Goal: Task Accomplishment & Management: Complete application form

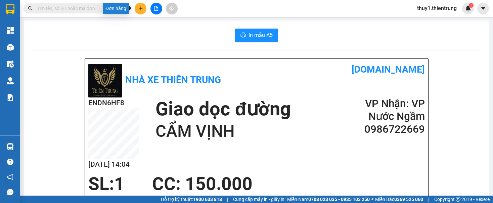
click at [141, 11] on button at bounding box center [141, 9] width 12 height 12
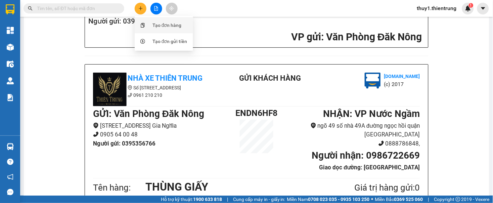
click at [165, 26] on div "Tạo đơn hàng" at bounding box center [167, 24] width 29 height 7
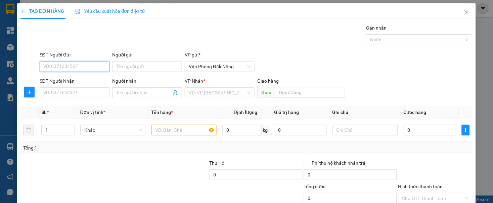
click at [96, 69] on input "SĐT Người Gửi" at bounding box center [75, 66] width 70 height 11
click at [104, 63] on input "SĐT Người Gửi" at bounding box center [75, 66] width 70 height 11
click at [94, 69] on input "SĐT Người Gửi" at bounding box center [75, 66] width 70 height 11
click at [102, 69] on input "SĐT Người Gửi" at bounding box center [75, 66] width 70 height 11
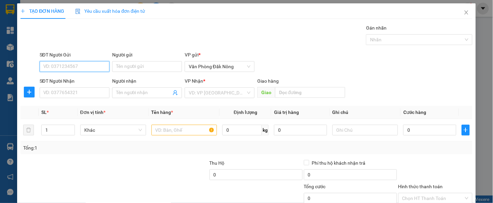
click at [89, 68] on input "SĐT Người Gửi" at bounding box center [75, 66] width 70 height 11
type input "0919555267"
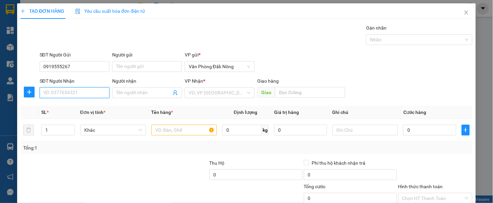
click at [95, 91] on input "SĐT Người Nhận" at bounding box center [75, 92] width 70 height 11
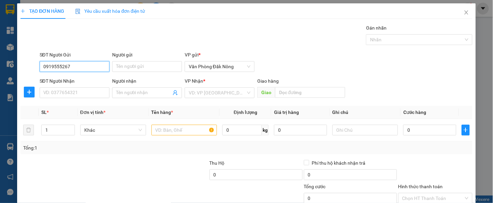
click at [83, 68] on input "0919555267" at bounding box center [75, 66] width 70 height 11
click at [84, 68] on input "0919555267" at bounding box center [75, 66] width 70 height 11
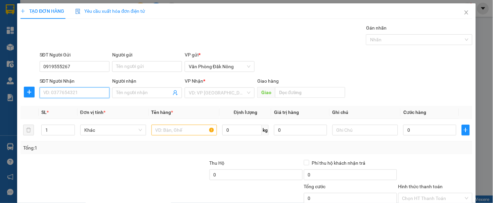
click at [89, 91] on input "SĐT Người Nhận" at bounding box center [75, 92] width 70 height 11
paste input "0919555267"
type input "0919555267"
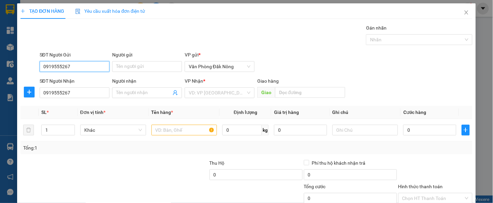
click at [91, 69] on input "0919555267" at bounding box center [75, 66] width 70 height 11
type input "0389302838"
click at [61, 80] on div "0389302838" at bounding box center [73, 79] width 61 height 7
type input "100.000"
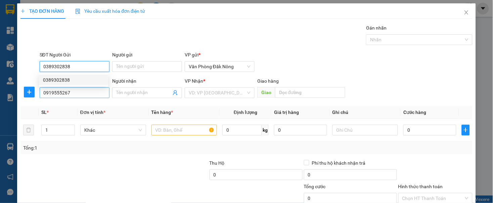
type input "100.000"
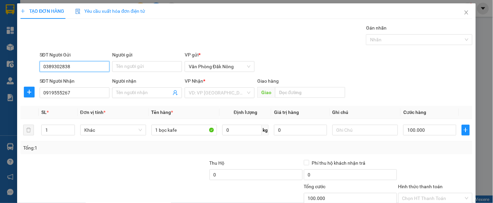
type input "0389302838"
click at [106, 181] on div at bounding box center [67, 171] width 94 height 24
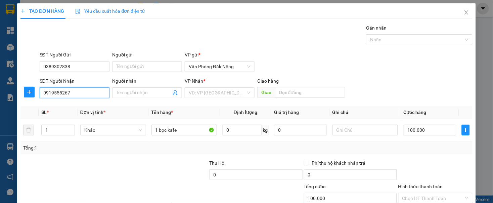
click at [76, 95] on input "0919555267" at bounding box center [75, 92] width 70 height 11
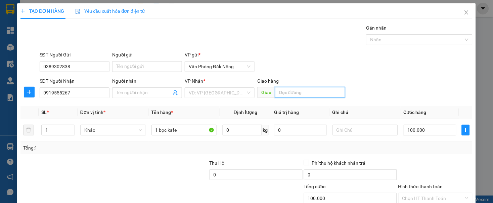
click at [280, 93] on input "text" at bounding box center [310, 92] width 70 height 11
type input "D"
type input "ĐT THANH HÓA"
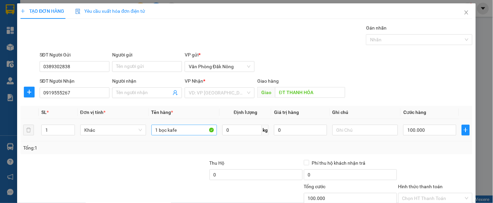
drag, startPoint x: 145, startPoint y: 198, endPoint x: 160, endPoint y: 125, distance: 74.3
click at [142, 186] on div at bounding box center [86, 195] width 132 height 24
click at [176, 132] on input "1 bọc kafe" at bounding box center [184, 130] width 66 height 11
click at [176, 131] on input "1 bọc kafe" at bounding box center [184, 130] width 66 height 11
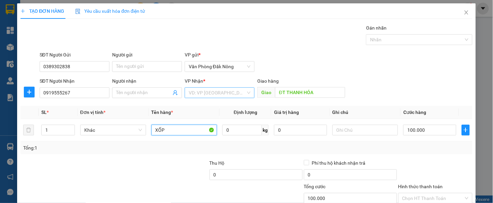
type input "XỐP"
click at [197, 94] on input "search" at bounding box center [217, 93] width 57 height 10
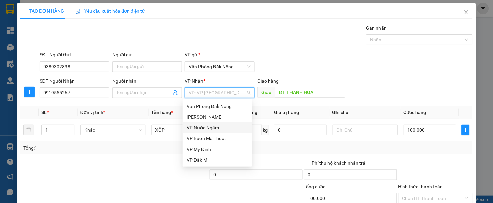
click at [205, 125] on div "VP Nước Ngầm" at bounding box center [217, 127] width 61 height 7
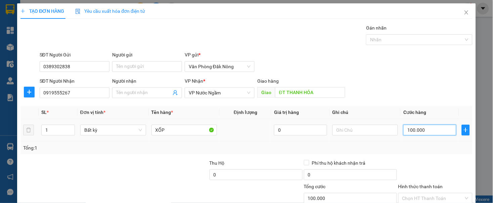
click at [421, 133] on input "100.000" at bounding box center [429, 130] width 53 height 11
type input "2"
type input "25"
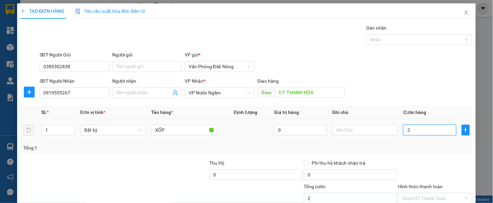
type input "25"
type input "250"
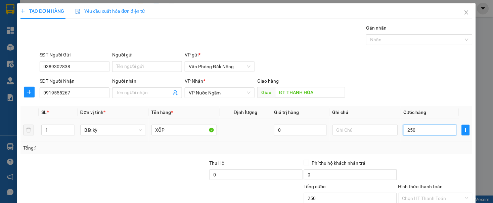
type input "2.500"
type input "25.000"
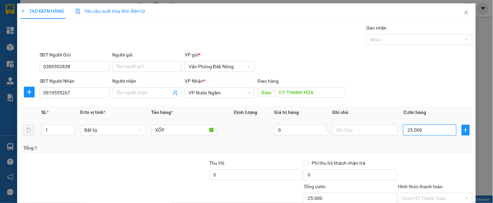
type input "250.000"
click at [411, 177] on div at bounding box center [436, 171] width 76 height 24
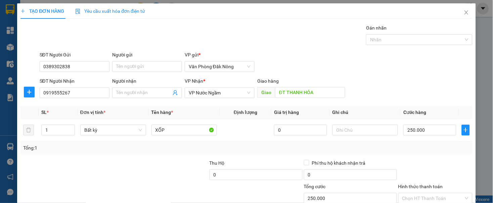
scroll to position [45, 0]
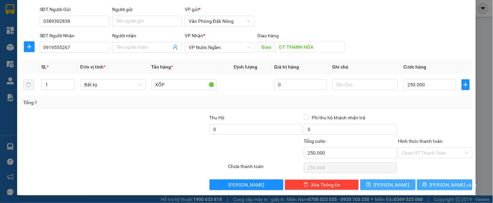
drag, startPoint x: 422, startPoint y: 184, endPoint x: 411, endPoint y: 181, distance: 11.5
click at [419, 184] on button "[PERSON_NAME] và In" at bounding box center [444, 184] width 55 height 11
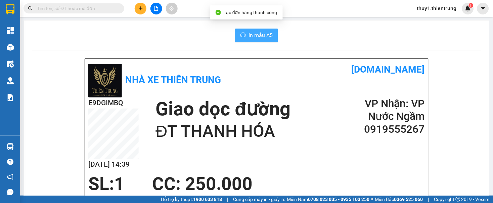
drag, startPoint x: 251, startPoint y: 37, endPoint x: 280, endPoint y: 129, distance: 95.8
drag, startPoint x: 252, startPoint y: 29, endPoint x: 330, endPoint y: 103, distance: 107.4
click at [253, 29] on button "In mẫu A5" at bounding box center [256, 35] width 43 height 13
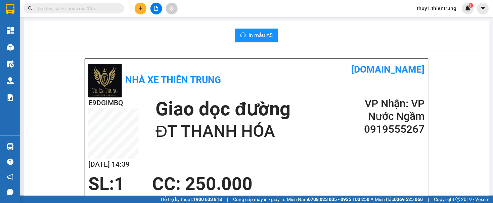
click at [321, 99] on div "Giao dọc đường [GEOGRAPHIC_DATA]" at bounding box center [250, 119] width 188 height 45
click at [300, 84] on div "Nhà xe Thiên Trung [DOMAIN_NAME]" at bounding box center [256, 79] width 337 height 35
click at [359, 103] on h2 "VP Nhận: VP Nước Ngầm" at bounding box center [384, 110] width 81 height 26
click at [283, 101] on h1 "Giao dọc đường" at bounding box center [223, 108] width 135 height 23
click at [182, 36] on div "In mẫu A5" at bounding box center [256, 35] width 449 height 13
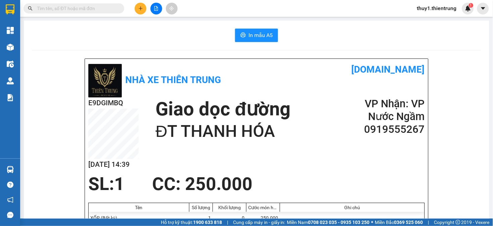
drag, startPoint x: 145, startPoint y: 8, endPoint x: 146, endPoint y: 13, distance: 5.5
click at [143, 8] on button at bounding box center [141, 9] width 12 height 12
click at [151, 22] on div "Tạo đơn hàng" at bounding box center [164, 25] width 50 height 13
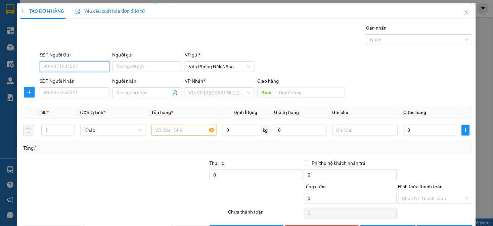
click at [84, 66] on input "SĐT Người Gửi" at bounding box center [75, 66] width 70 height 11
type input "0827848279"
click at [62, 77] on div "0827848279" at bounding box center [73, 79] width 61 height 7
type input "0943050585"
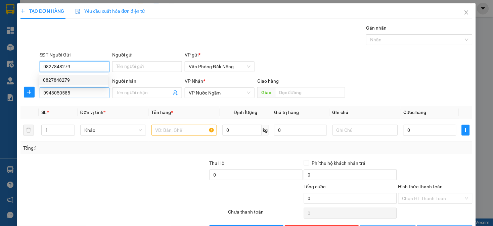
type input "0827848279"
type input "300.000"
click at [87, 94] on input "0943050585" at bounding box center [75, 92] width 70 height 11
click at [88, 95] on input "0943050585" at bounding box center [75, 92] width 70 height 11
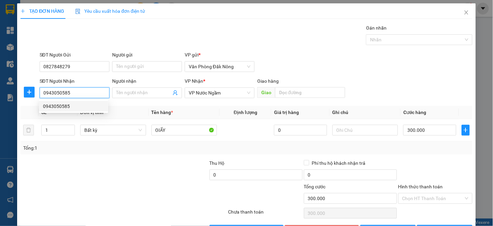
click at [68, 108] on div "0943050585" at bounding box center [73, 105] width 61 height 7
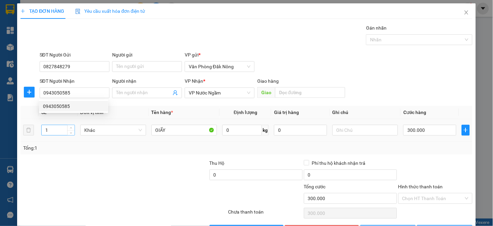
click at [61, 128] on input "1" at bounding box center [58, 130] width 33 height 10
click at [59, 128] on input "1" at bounding box center [58, 130] width 33 height 10
click at [59, 127] on input "1" at bounding box center [58, 130] width 33 height 10
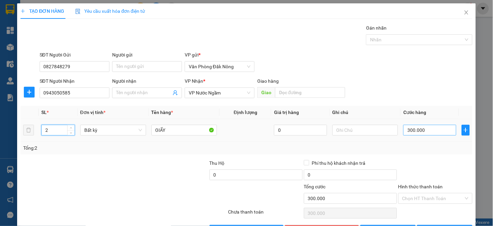
type input "2"
type input "0"
type input "06"
type input "6"
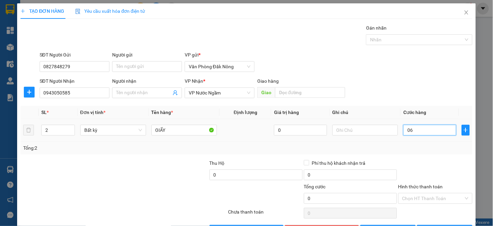
type input "6"
type input "60"
type input "060"
type input "600"
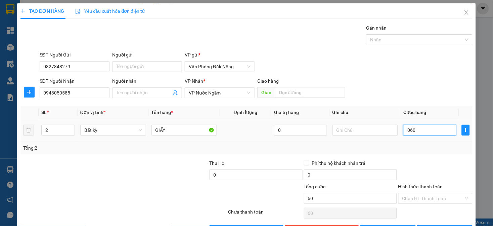
type input "600"
type input "0.600"
click at [441, 132] on input "0.600" at bounding box center [429, 130] width 53 height 11
type input "6"
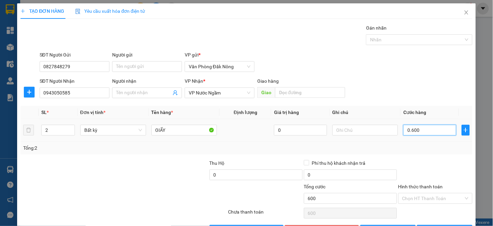
type input "6"
type input "60"
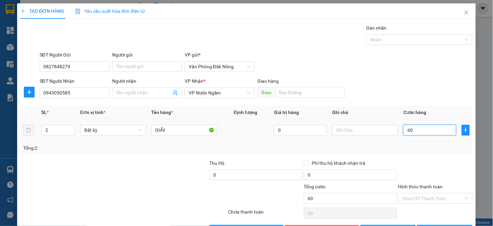
type input "600"
type input "6.000"
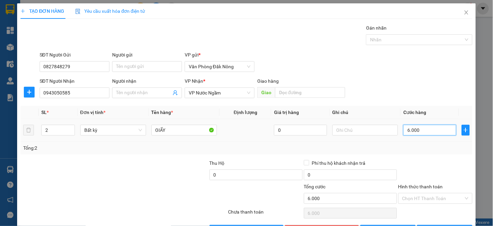
type input "60.000"
type input "600.000"
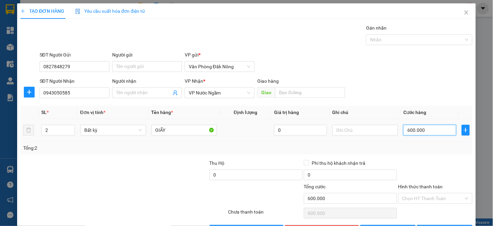
click at [441, 132] on input "600.000" at bounding box center [429, 130] width 53 height 11
type input "5"
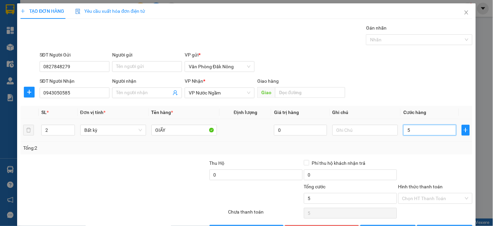
type input "55"
type input "550"
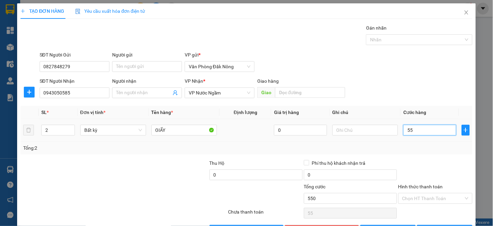
type input "550"
type input "5.500"
type input "55.000"
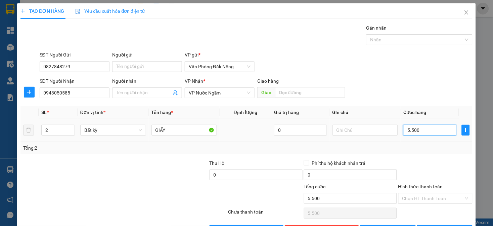
type input "55.000"
type input "550.000"
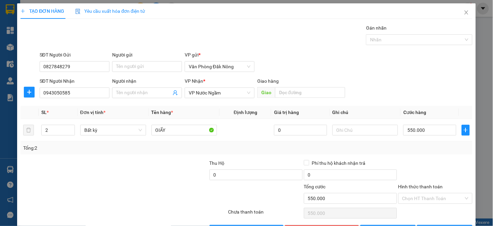
click at [413, 159] on div at bounding box center [436, 171] width 76 height 24
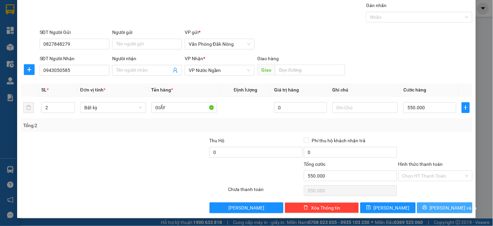
drag, startPoint x: 434, startPoint y: 205, endPoint x: 432, endPoint y: 199, distance: 6.5
click at [433, 203] on button "[PERSON_NAME] và In" at bounding box center [444, 207] width 55 height 11
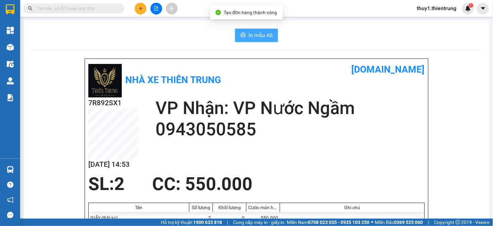
drag, startPoint x: 247, startPoint y: 34, endPoint x: 453, endPoint y: 120, distance: 224.2
click at [250, 35] on span "In mẫu A5" at bounding box center [261, 35] width 24 height 8
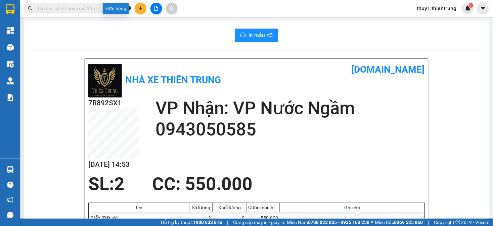
click at [142, 9] on icon "plus" at bounding box center [140, 8] width 5 height 5
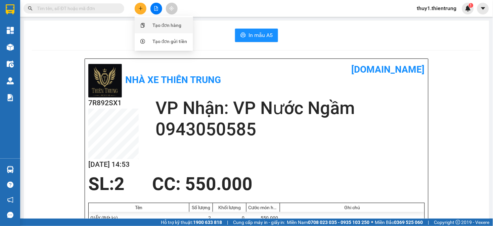
click at [172, 28] on div "Tạo đơn hàng" at bounding box center [167, 24] width 29 height 7
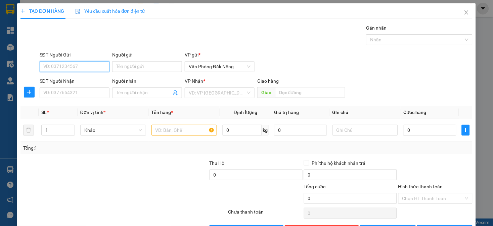
drag, startPoint x: 100, startPoint y: 65, endPoint x: 347, endPoint y: 8, distance: 253.7
click at [143, 63] on div "SĐT Người Gửi VD: 0371234567 Người gửi Tên người gửi VP gửi * Văn Phòng Đăk Nông" at bounding box center [256, 63] width 436 height 24
type input "0838977878"
drag, startPoint x: 57, startPoint y: 82, endPoint x: 90, endPoint y: 96, distance: 36.1
click at [57, 83] on div "0838977878" at bounding box center [73, 79] width 61 height 7
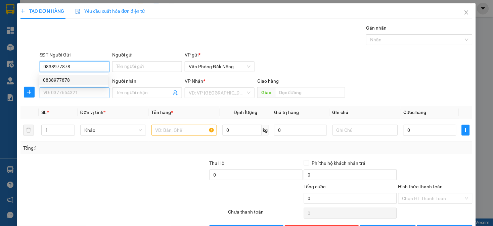
type input "0932429782"
type input "CX THIÊN AN QTRI"
type input "450.000"
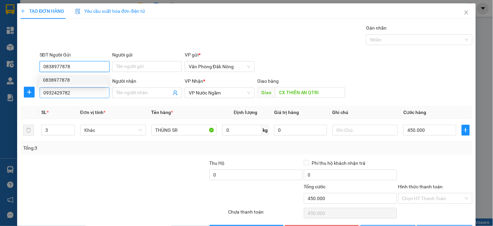
type input "0838977878"
click at [91, 95] on input "0932429782" at bounding box center [75, 92] width 70 height 11
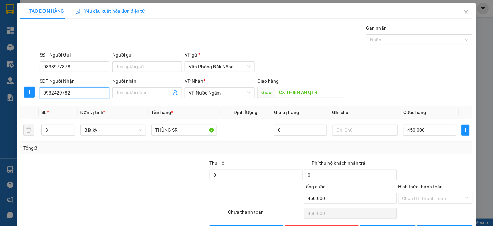
click at [91, 95] on input "0932429782" at bounding box center [75, 92] width 70 height 11
click at [66, 103] on div "0987768468" at bounding box center [73, 105] width 61 height 7
type input "0987768468"
type input "đông hà"
type input "250.000"
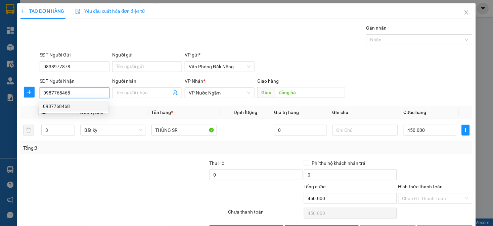
type input "250.000"
type input "0987768468"
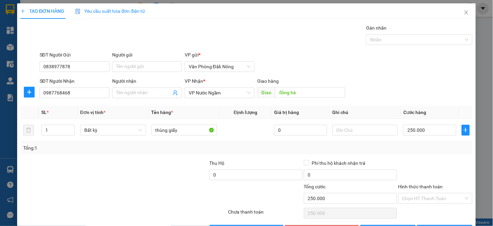
click at [133, 155] on div "Transit Pickup Surcharge Ids Transit Deliver Surcharge Ids Transit Deliver Surc…" at bounding box center [246, 129] width 452 height 211
click at [55, 129] on input "1" at bounding box center [58, 130] width 33 height 10
click at [51, 125] on div "1" at bounding box center [58, 130] width 34 height 11
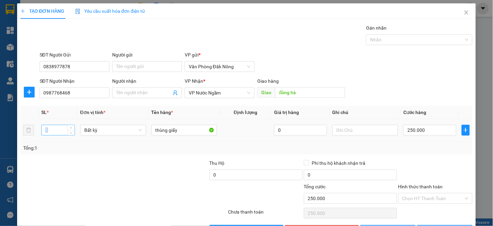
type input "0"
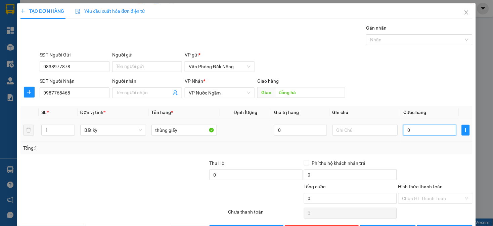
click at [405, 126] on input "0" at bounding box center [429, 130] width 53 height 11
type input "8"
type input "80"
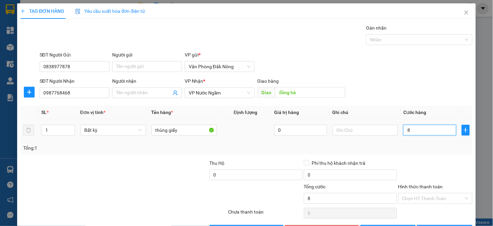
type input "80"
type input "800"
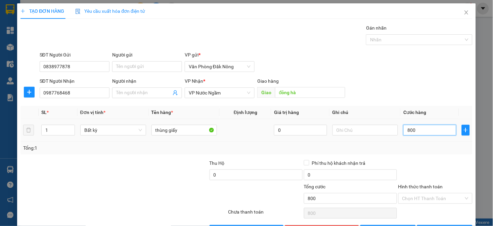
type input "8.000"
type input "80.000"
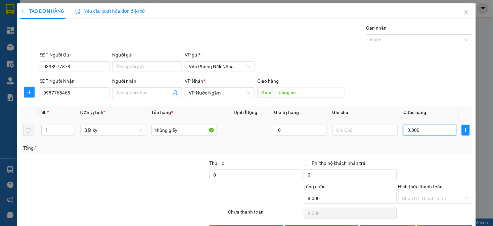
type input "80.000"
type input "800.000"
type input "8.000.000"
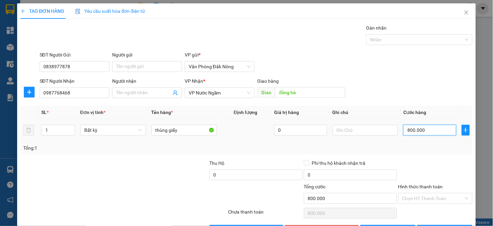
type input "8.000.000"
type input "800.000"
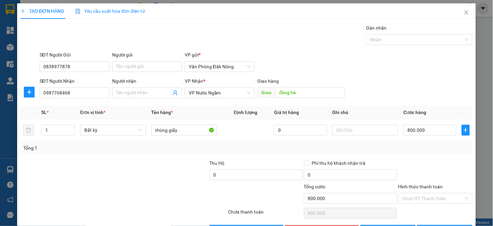
click at [426, 143] on div "Tổng: 1" at bounding box center [246, 147] width 452 height 13
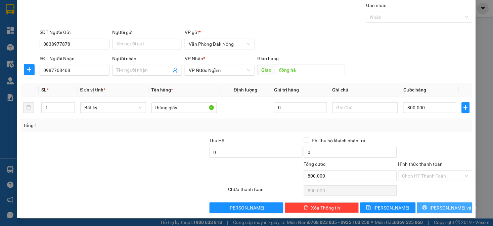
click at [442, 203] on button "[PERSON_NAME] và In" at bounding box center [444, 207] width 55 height 11
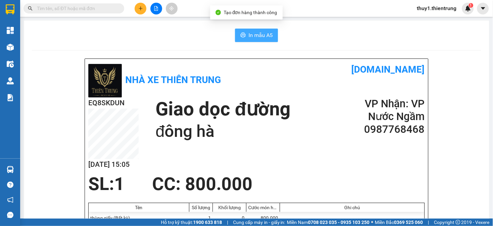
click at [237, 34] on button "In mẫu A5" at bounding box center [256, 35] width 43 height 13
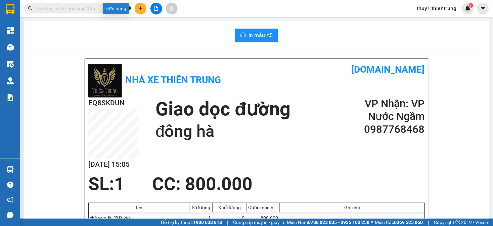
drag, startPoint x: 139, startPoint y: 9, endPoint x: 143, endPoint y: 10, distance: 4.2
click at [139, 9] on icon "plus" at bounding box center [140, 8] width 5 height 5
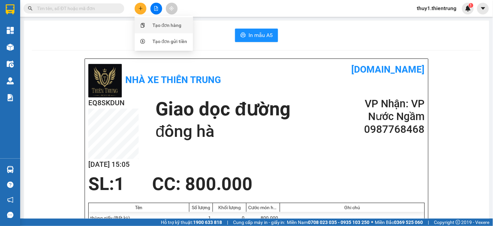
click at [172, 24] on div "Tạo đơn hàng" at bounding box center [167, 24] width 29 height 7
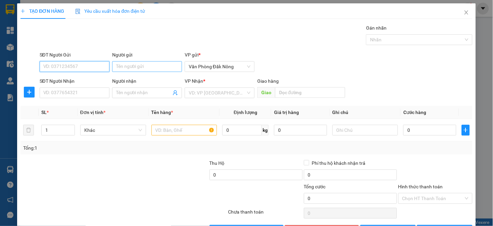
drag, startPoint x: 96, startPoint y: 69, endPoint x: 110, endPoint y: 65, distance: 14.3
click at [102, 65] on input "SĐT Người Gửi" at bounding box center [75, 66] width 70 height 11
click at [92, 61] on input "SĐT Người Gửi" at bounding box center [75, 66] width 70 height 11
click at [96, 68] on input "SĐT Người Gửi" at bounding box center [75, 66] width 70 height 11
type input "0986292835"
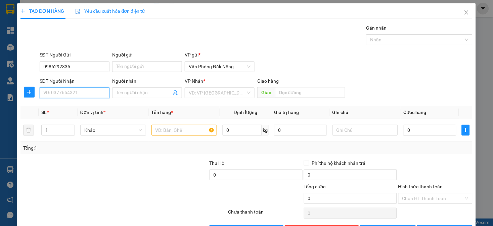
click at [94, 90] on input "SĐT Người Nhận" at bounding box center [75, 92] width 70 height 11
type input "0981869266"
click at [128, 92] on input "Người nhận" at bounding box center [143, 92] width 55 height 7
click at [222, 95] on input "search" at bounding box center [217, 93] width 57 height 10
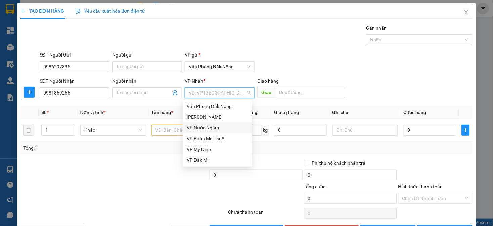
click at [219, 126] on div "VP Nước Ngầm" at bounding box center [217, 127] width 61 height 7
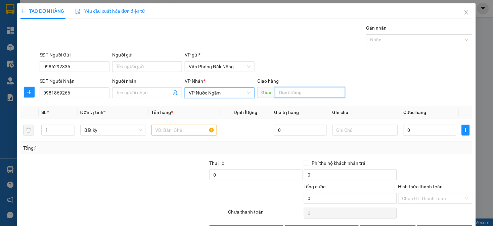
click at [277, 92] on input "text" at bounding box center [310, 92] width 70 height 11
type input "CX HƯNG THỊNH"
drag, startPoint x: 153, startPoint y: 163, endPoint x: 141, endPoint y: 135, distance: 30.0
click at [149, 156] on div "Transit Pickup Surcharge Ids Transit Deliver Surcharge Ids Transit Deliver Surc…" at bounding box center [246, 129] width 452 height 211
click at [136, 94] on input "Người nhận" at bounding box center [143, 92] width 55 height 7
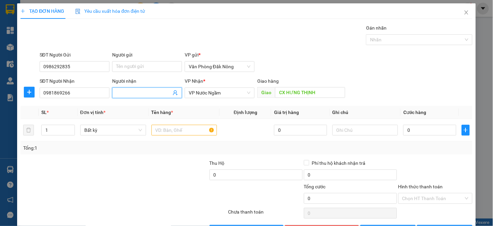
click at [148, 91] on input "Người nhận" at bounding box center [143, 92] width 55 height 7
click at [175, 130] on input "text" at bounding box center [184, 130] width 66 height 11
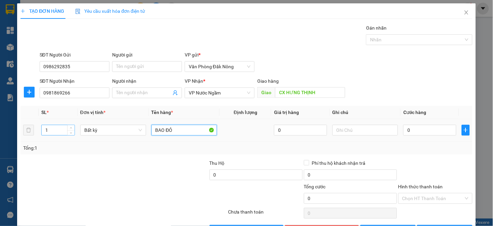
type input "BAO ĐỎ"
click at [52, 132] on input "1" at bounding box center [58, 130] width 33 height 10
type input "2"
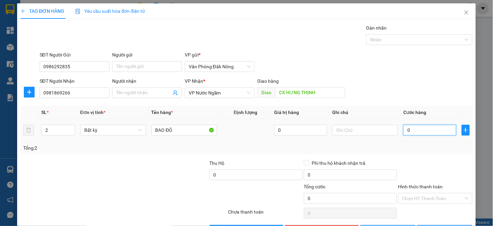
click at [414, 131] on input "0" at bounding box center [429, 130] width 53 height 11
type input "5"
type input "50"
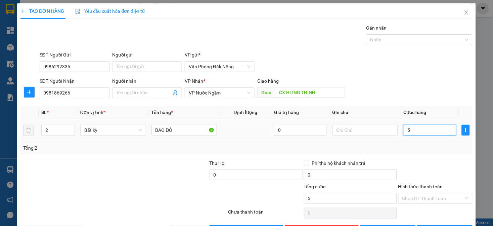
type input "50"
type input "500"
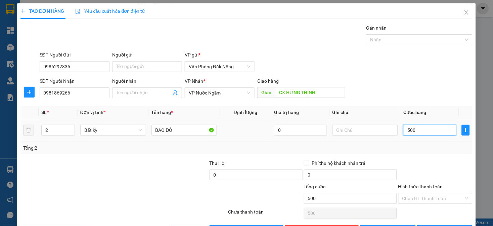
type input "5.000"
type input "50.000"
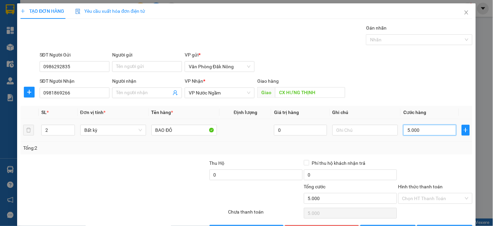
type input "50.000"
type input "500.000"
click at [423, 130] on input "500.000" at bounding box center [429, 130] width 53 height 11
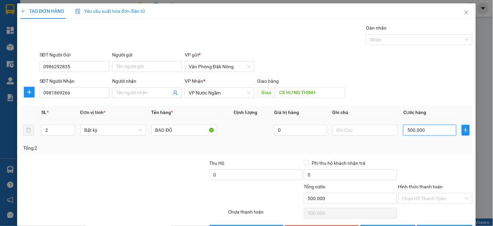
click at [429, 133] on input "500.000" at bounding box center [429, 130] width 53 height 11
type input "5"
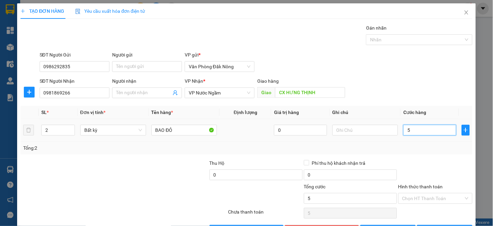
type input "50"
type input "5"
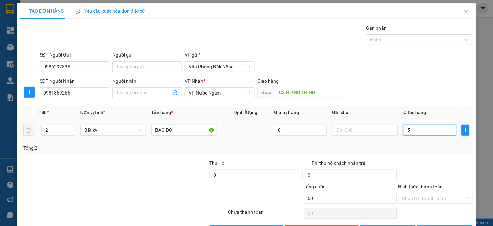
type input "5"
type input "55"
type input "550"
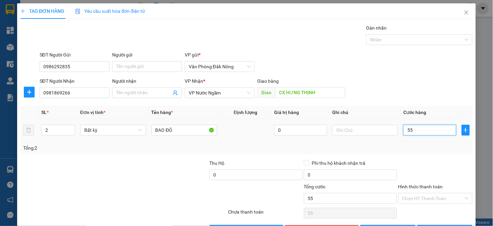
type input "550"
type input "5.500"
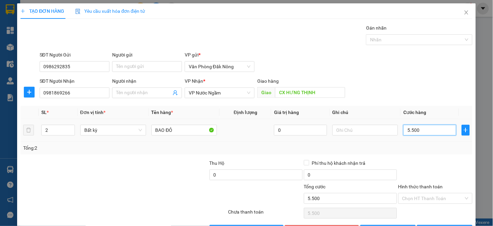
type input "55.000"
type input "550.000"
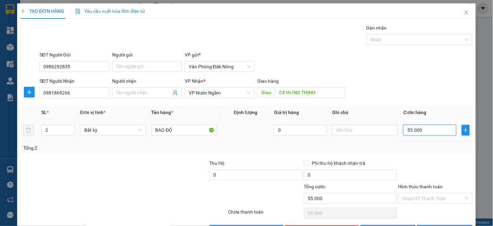
type input "550.000"
click at [131, 93] on input "Người nhận" at bounding box center [143, 92] width 55 height 7
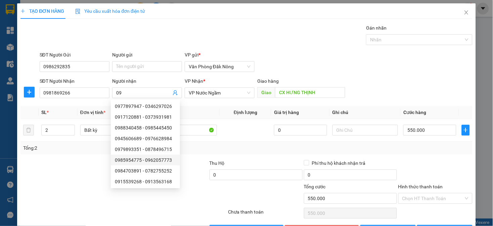
click at [83, 175] on div at bounding box center [67, 171] width 94 height 24
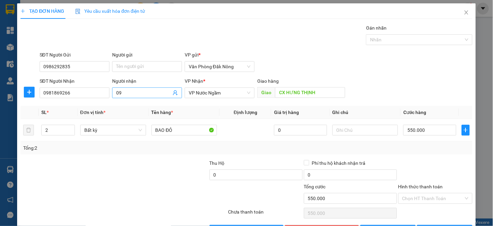
click at [144, 92] on input "09" at bounding box center [143, 92] width 55 height 7
type input "0916641327"
click at [443, 200] on input "Hình thức thanh toán" at bounding box center [432, 198] width 61 height 10
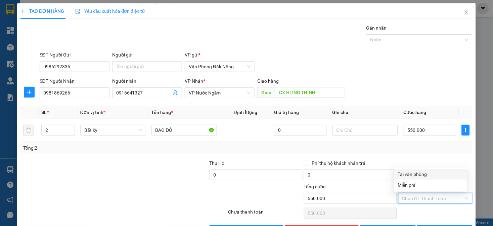
click at [429, 171] on div "Tại văn phòng" at bounding box center [430, 173] width 65 height 7
type input "0"
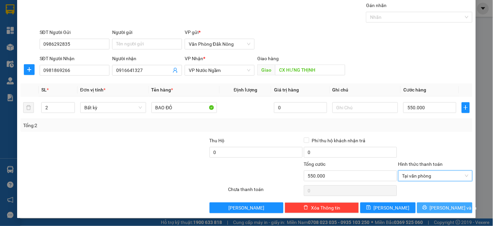
click at [428, 203] on button "[PERSON_NAME] và In" at bounding box center [444, 207] width 55 height 11
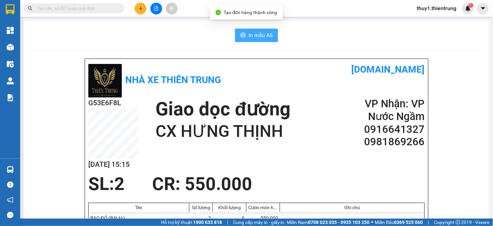
click at [262, 36] on span "In mẫu A5" at bounding box center [261, 35] width 24 height 8
drag, startPoint x: 241, startPoint y: 157, endPoint x: 236, endPoint y: 155, distance: 5.3
click at [241, 157] on div "G53E6F8L [DATE] 15:15 Giao dọc đường CX HƯNG THỊNH VP Nhận: VP Nước Ngầm 0916…" at bounding box center [256, 135] width 337 height 76
drag, startPoint x: 182, startPoint y: 42, endPoint x: 179, endPoint y: 37, distance: 5.8
click at [182, 42] on div "In mẫu A5" at bounding box center [256, 35] width 449 height 13
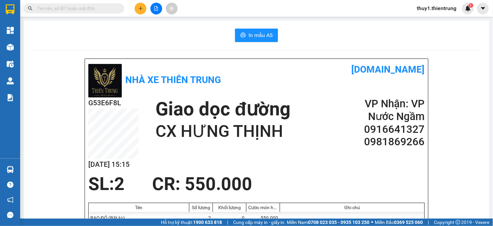
click at [104, 8] on input "text" at bounding box center [76, 8] width 79 height 7
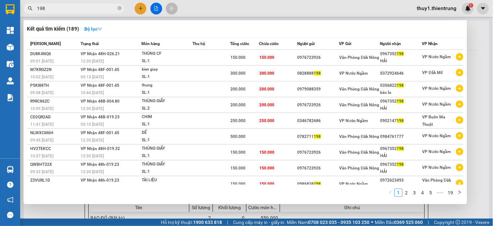
type input "198"
click at [281, 6] on div at bounding box center [246, 113] width 493 height 226
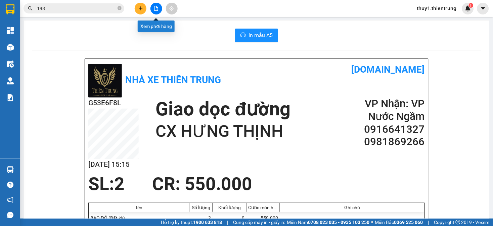
click at [156, 11] on button at bounding box center [156, 9] width 12 height 12
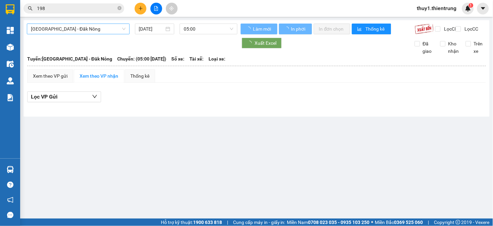
click at [79, 29] on span "[GEOGRAPHIC_DATA] - Đăk Nông" at bounding box center [78, 29] width 95 height 10
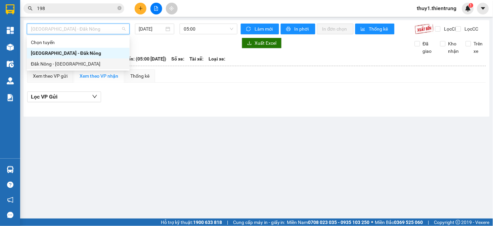
drag, startPoint x: 67, startPoint y: 66, endPoint x: 134, endPoint y: 48, distance: 70.1
click at [71, 65] on div "Đăk Nông - [GEOGRAPHIC_DATA]" at bounding box center [78, 63] width 95 height 7
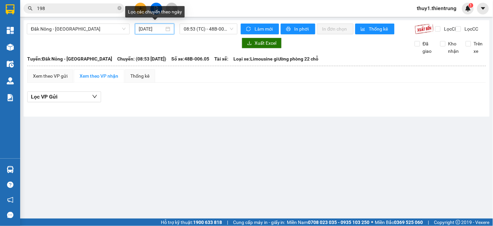
click at [158, 29] on input "[DATE]" at bounding box center [152, 28] width 26 height 7
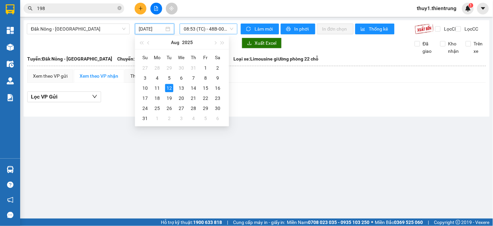
click at [209, 27] on span "08:53 (TC) - 48B-006.05" at bounding box center [209, 29] width 50 height 10
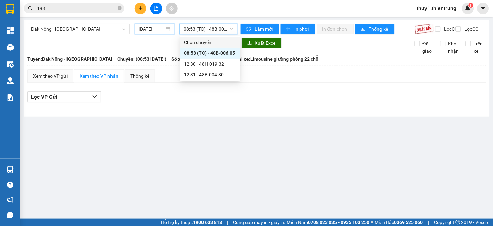
click at [153, 29] on input "[DATE]" at bounding box center [152, 28] width 26 height 7
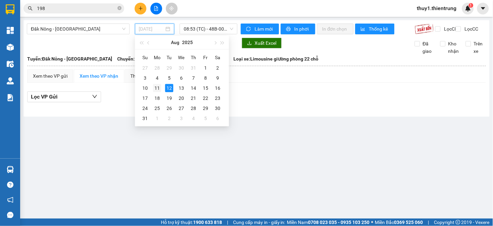
click at [158, 88] on div "11" at bounding box center [157, 88] width 8 height 8
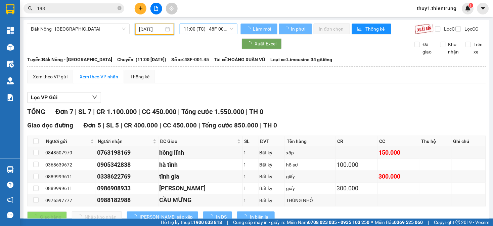
click at [214, 30] on span "11:00 (TC) - 48F-001.45" at bounding box center [209, 29] width 50 height 10
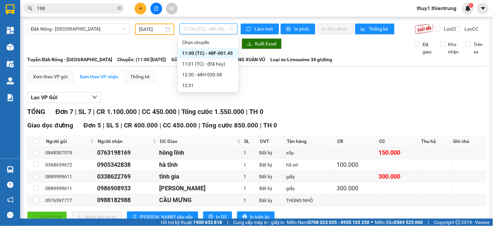
click at [215, 51] on div "11:00 (TC) - 48F-001.45" at bounding box center [208, 52] width 52 height 7
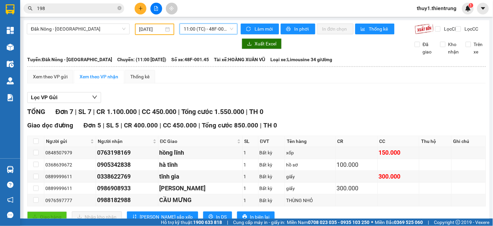
scroll to position [102, 0]
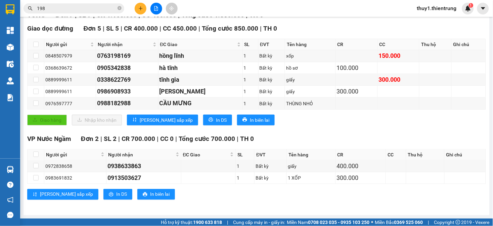
click at [320, 135] on div "VP Nước Ngầm Đơn 2 | SL 2 | CR 700.000 | CC 0 | Tổng cước 700.000 | TH 0" at bounding box center [256, 139] width 459 height 10
click at [301, 134] on div "VP Nước Ngầm Đơn 2 | SL 2 | CR 700.000 | CC 0 | Tổng cước 700.000 | TH 0" at bounding box center [256, 139] width 459 height 10
click at [316, 133] on div "TỔNG Đơn 7 | SL 7 | CR 1.100.000 | CC 450.000 | Tổng cước 1.550.000 | TH 0 Giao…" at bounding box center [256, 109] width 459 height 198
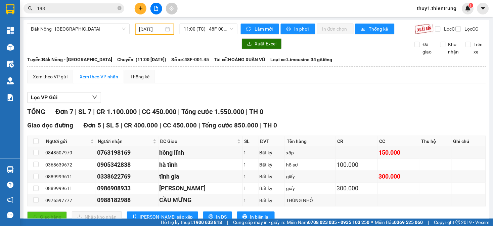
click at [306, 117] on div "TỔNG Đơn 7 | SL 7 | CR 1.100.000 | CC 450.000 | Tổng cước 1.550.000 | TH 0" at bounding box center [256, 111] width 459 height 10
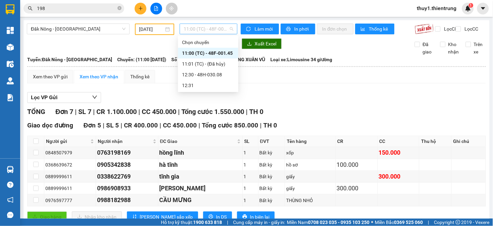
click at [210, 28] on span "11:00 (TC) - 48F-001.45" at bounding box center [209, 29] width 50 height 10
click at [341, 117] on div "TỔNG Đơn 7 | SL 7 | CR 1.100.000 | CC 450.000 | Tổng cước 1.550.000 | TH 0" at bounding box center [256, 111] width 459 height 10
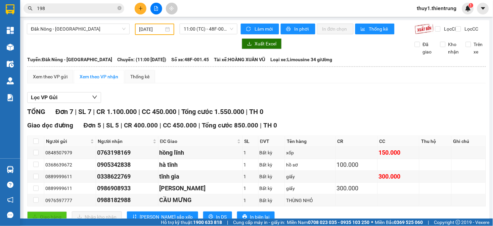
drag, startPoint x: 349, startPoint y: 99, endPoint x: 435, endPoint y: 2, distance: 129.2
click at [353, 98] on div "Lọc VP Gửi" at bounding box center [256, 97] width 459 height 11
click at [166, 96] on div "Lọc VP Gửi TỔNG Đơn 7 | SL 7 | CR 1.100.000 | CC 450.000 | Tổng cước 1.550.000…" at bounding box center [256, 197] width 459 height 216
click at [147, 29] on input "[DATE]" at bounding box center [151, 29] width 25 height 7
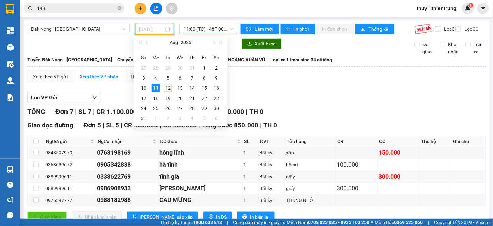
type input "[DATE]"
click at [204, 25] on span "11:00 (TC) - 48F-001.45" at bounding box center [209, 29] width 50 height 10
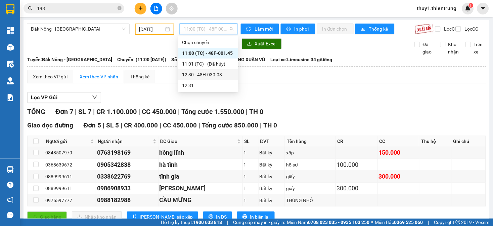
click at [220, 77] on div "12:30 - 48H-030.08" at bounding box center [208, 74] width 52 height 7
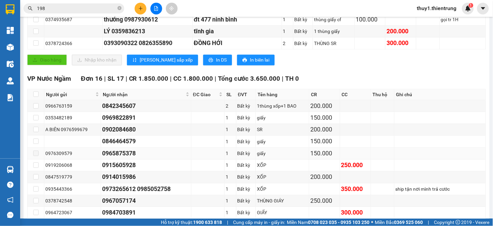
scroll to position [399, 0]
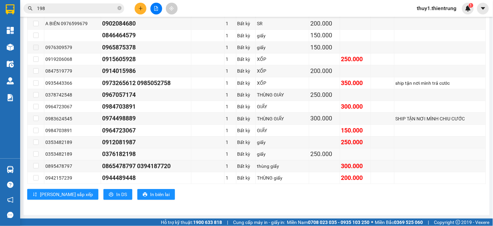
click at [146, 156] on div "0376182198" at bounding box center [146, 153] width 88 height 9
click at [139, 4] on button at bounding box center [141, 9] width 12 height 12
click at [167, 25] on div "Tạo đơn hàng" at bounding box center [167, 24] width 29 height 7
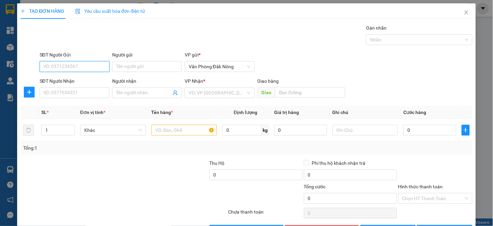
drag, startPoint x: 86, startPoint y: 63, endPoint x: 132, endPoint y: 58, distance: 45.6
click at [91, 63] on input "SĐT Người Gửi" at bounding box center [75, 66] width 70 height 11
type input "0395400779"
click at [60, 93] on input "SĐT Người Nhận" at bounding box center [75, 92] width 70 height 11
type input "0336166967"
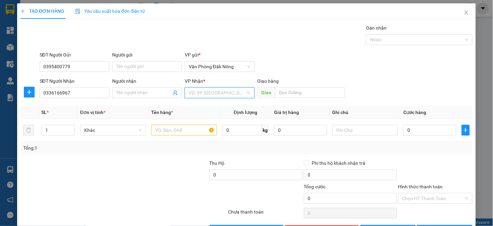
click at [214, 92] on input "search" at bounding box center [217, 93] width 57 height 10
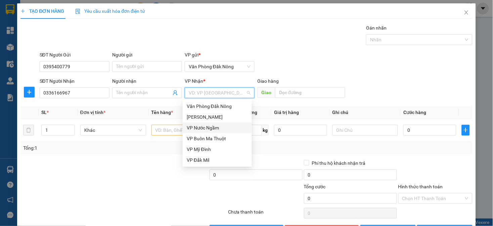
click at [217, 126] on div "VP Nước Ngầm" at bounding box center [217, 127] width 61 height 7
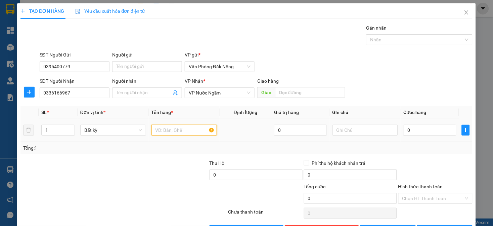
click at [178, 130] on input "text" at bounding box center [184, 130] width 66 height 11
type input "THÙNG GIẤY"
click at [50, 130] on input "1" at bounding box center [58, 130] width 33 height 10
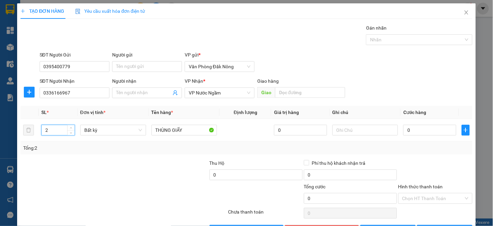
type input "2"
click at [100, 203] on div at bounding box center [124, 212] width 208 height 13
click at [129, 161] on div at bounding box center [161, 171] width 94 height 24
click at [422, 130] on input "0" at bounding box center [429, 130] width 53 height 11
type input "4"
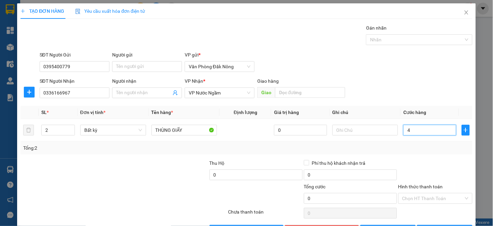
type input "4"
type input "40"
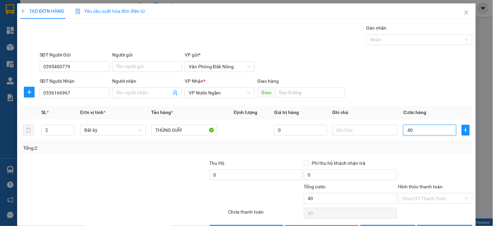
type input "400"
type input "4.000"
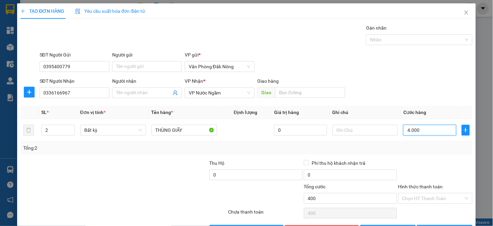
type input "4.000"
type input "40.000"
type input "400.000"
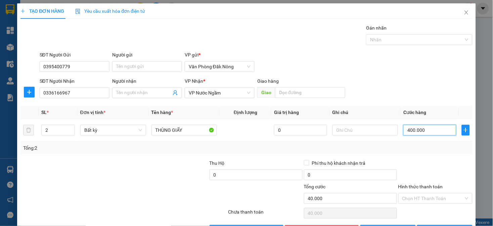
type input "400.000"
click at [142, 173] on div at bounding box center [161, 171] width 94 height 24
click at [298, 93] on input "text" at bounding box center [310, 92] width 70 height 11
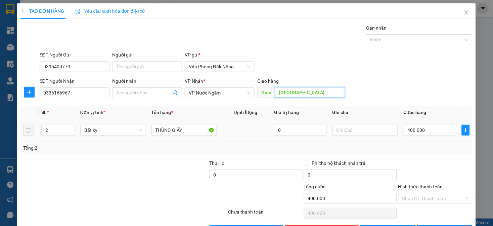
type input "[GEOGRAPHIC_DATA]"
drag, startPoint x: 173, startPoint y: 187, endPoint x: 370, endPoint y: 162, distance: 198.1
click at [173, 185] on div at bounding box center [190, 195] width 76 height 24
click at [416, 196] on input "Hình thức thanh toán" at bounding box center [432, 198] width 61 height 10
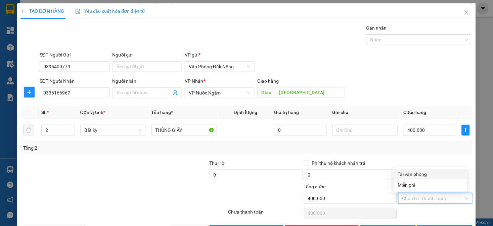
click at [423, 172] on div "Tại văn phòng" at bounding box center [430, 173] width 65 height 7
type input "0"
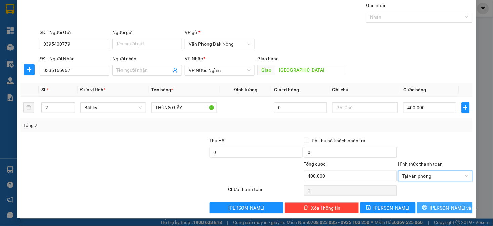
click at [428, 203] on button "[PERSON_NAME] và In" at bounding box center [444, 207] width 55 height 11
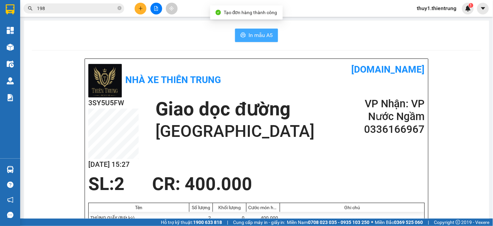
click at [242, 35] on icon "printer" at bounding box center [243, 34] width 5 height 5
click at [306, 158] on div "3SY5U5FW [DATE] 15:27 Giao dọc [GEOGRAPHIC_DATA] VP Nhận: VP Nước Ngầm 033616…" at bounding box center [256, 135] width 337 height 76
drag, startPoint x: 214, startPoint y: 130, endPoint x: 155, endPoint y: 82, distance: 75.8
click at [214, 130] on h1 "[GEOGRAPHIC_DATA]" at bounding box center [235, 131] width 159 height 21
click at [155, 7] on icon "file-add" at bounding box center [156, 8] width 5 height 5
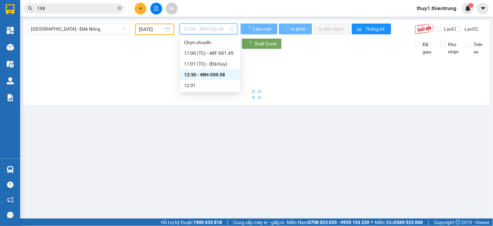
type input "[DATE]"
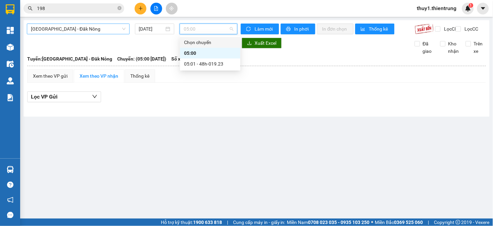
click at [108, 29] on span "[GEOGRAPHIC_DATA] - Đăk Nông" at bounding box center [78, 29] width 95 height 10
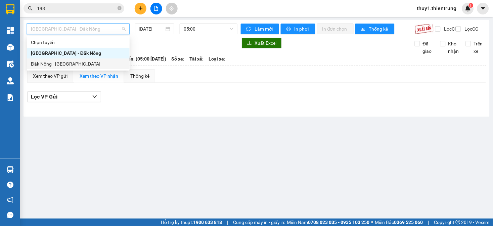
click at [72, 61] on div "Đăk Nông - [GEOGRAPHIC_DATA]" at bounding box center [78, 63] width 95 height 7
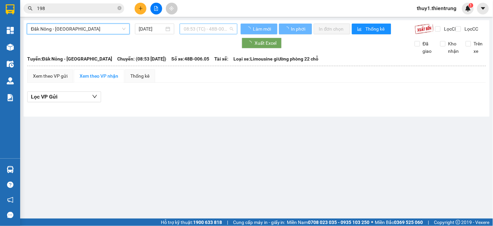
click at [201, 30] on span "08:53 (TC) - 48B-006.05" at bounding box center [209, 29] width 50 height 10
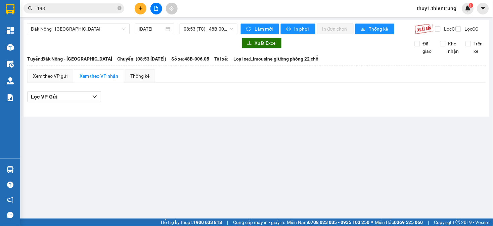
click at [147, 34] on div "Đăk Nông - [GEOGRAPHIC_DATA] [DATE] 08:53 (TC) - 48B-006.05" at bounding box center [132, 29] width 211 height 11
click at [150, 30] on input "[DATE]" at bounding box center [152, 28] width 26 height 7
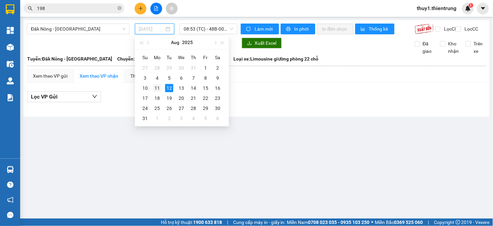
click at [154, 87] on div "11" at bounding box center [157, 88] width 8 height 8
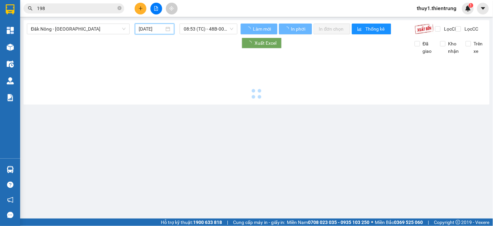
type input "[DATE]"
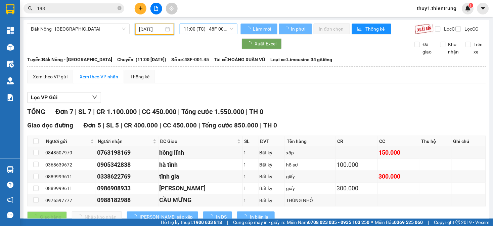
click at [220, 29] on span "11:00 (TC) - 48F-001.45" at bounding box center [209, 29] width 50 height 10
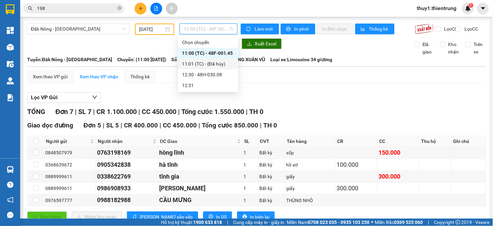
click at [260, 90] on div "Xem theo VP gửi Xem theo VP nhận Thống kê Lọc VP Gửi TỔNG Đơn 7 | SL 7 | CR 1.…" at bounding box center [256, 187] width 459 height 235
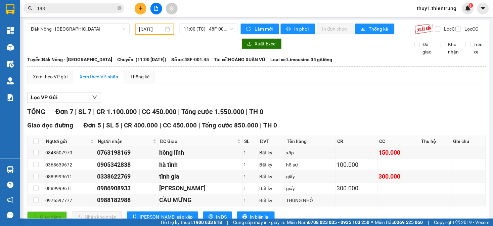
click at [267, 92] on div "Xem theo VP gửi Xem theo VP nhận Thống kê Lọc VP Gửi TỔNG Đơn 7 | SL 7 | CR 1.…" at bounding box center [256, 187] width 459 height 235
drag, startPoint x: 289, startPoint y: 112, endPoint x: 286, endPoint y: 128, distance: 16.0
click at [289, 112] on div "TỔNG Đơn 7 | SL 7 | CR 1.100.000 | CC 450.000 | Tổng cước 1.550.000 | TH 0" at bounding box center [256, 111] width 459 height 10
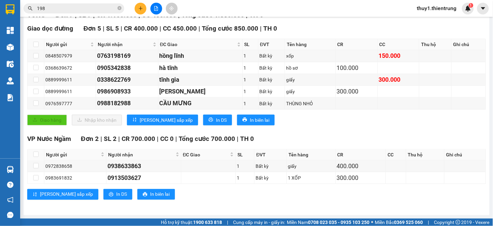
drag, startPoint x: 339, startPoint y: 121, endPoint x: 322, endPoint y: 113, distance: 18.0
click at [339, 121] on div "Giao hàng Nhập kho nhận Lưu sắp xếp In DS In biên lai" at bounding box center [256, 120] width 459 height 11
click at [281, 127] on div "Giao dọc đường Đơn 5 | SL 5 | CR 400.000 | CC 450.000 | Tổng cước 850.000 | TH …" at bounding box center [256, 77] width 459 height 106
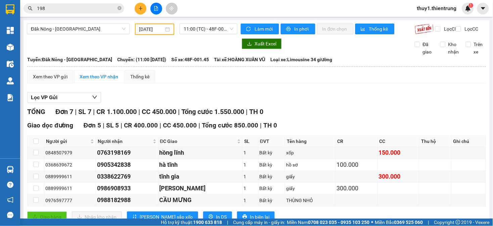
click at [293, 114] on div "TỔNG Đơn 7 | SL 7 | CR 1.100.000 | CC 450.000 | Tổng cước 1.550.000 | TH 0" at bounding box center [256, 111] width 459 height 10
click at [235, 103] on div "Lọc VP Gửi" at bounding box center [256, 97] width 459 height 11
click at [91, 9] on input "198" at bounding box center [76, 8] width 79 height 7
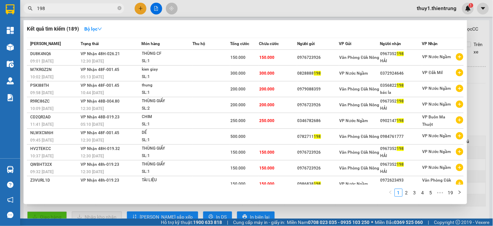
click at [141, 9] on div at bounding box center [246, 113] width 493 height 226
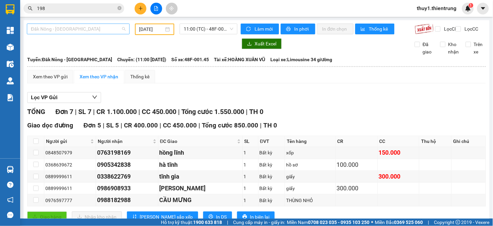
click at [91, 29] on span "Đăk Nông - [GEOGRAPHIC_DATA]" at bounding box center [78, 29] width 95 height 10
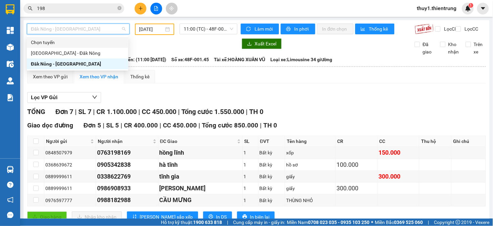
drag, startPoint x: 141, startPoint y: 8, endPoint x: 141, endPoint y: 20, distance: 12.8
click at [143, 11] on button at bounding box center [141, 9] width 12 height 12
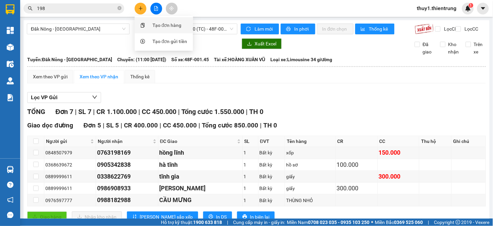
click at [171, 28] on div "Tạo đơn hàng" at bounding box center [167, 24] width 29 height 7
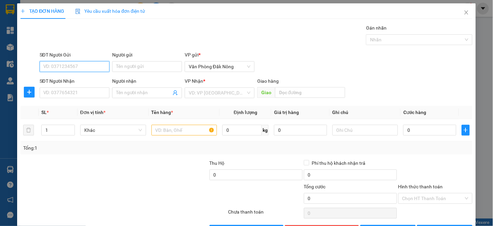
drag, startPoint x: 83, startPoint y: 68, endPoint x: 126, endPoint y: 57, distance: 44.9
click at [83, 68] on input "SĐT Người Gửi" at bounding box center [75, 66] width 70 height 11
click at [68, 80] on div "0708018381" at bounding box center [73, 79] width 61 height 7
type input "0708018381"
type input "0932434347"
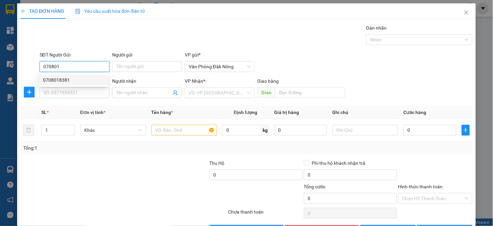
type input "GIA LÁCH"
type input "400.000"
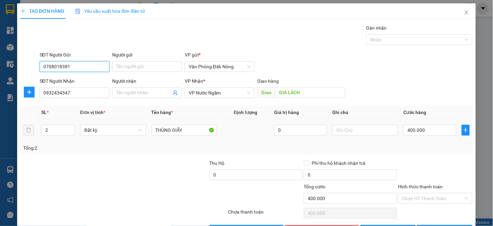
type input "0708018381"
click at [54, 154] on div "Tổng: 2" at bounding box center [246, 147] width 452 height 13
click at [54, 130] on input "2" at bounding box center [58, 130] width 33 height 10
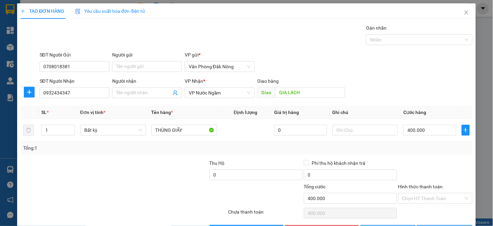
drag, startPoint x: 62, startPoint y: 193, endPoint x: 189, endPoint y: 143, distance: 136.2
click at [62, 193] on div at bounding box center [86, 195] width 132 height 24
click at [408, 130] on input "0" at bounding box center [429, 130] width 53 height 11
drag, startPoint x: 131, startPoint y: 158, endPoint x: 395, endPoint y: 111, distance: 267.9
click at [142, 158] on div "Transit Pickup Surcharge Ids Transit Deliver Surcharge Ids Transit Deliver Surc…" at bounding box center [246, 129] width 452 height 211
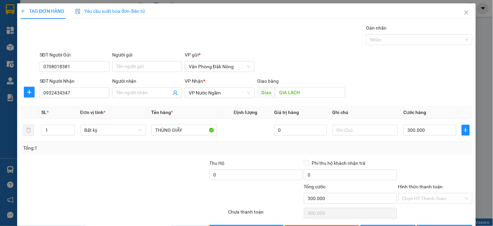
click at [425, 161] on div at bounding box center [436, 171] width 76 height 24
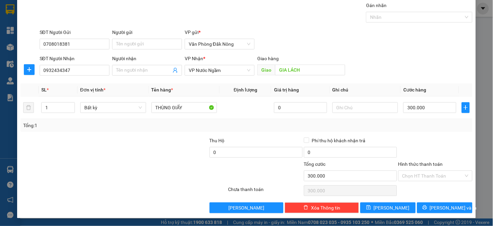
click at [427, 148] on div at bounding box center [436, 149] width 76 height 24
click at [426, 139] on div at bounding box center [436, 149] width 76 height 24
click at [446, 203] on span "[PERSON_NAME] và In" at bounding box center [453, 207] width 47 height 7
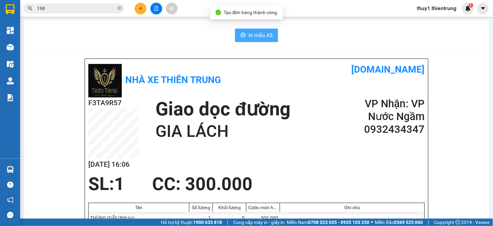
drag, startPoint x: 255, startPoint y: 33, endPoint x: 430, endPoint y: 97, distance: 186.0
click at [256, 33] on span "In mẫu A5" at bounding box center [261, 35] width 24 height 8
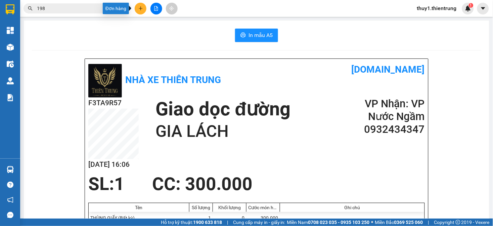
drag, startPoint x: 140, startPoint y: 8, endPoint x: 191, endPoint y: 56, distance: 70.3
click at [145, 13] on span at bounding box center [141, 9] width 12 height 12
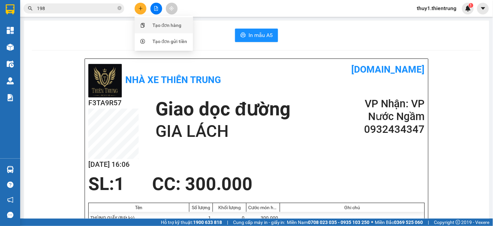
click at [168, 25] on div "Tạo đơn hàng" at bounding box center [167, 24] width 29 height 7
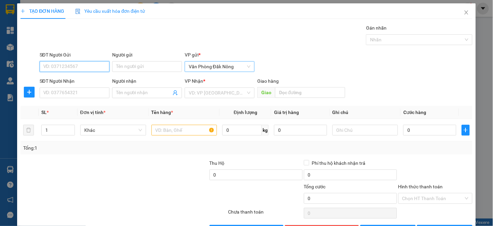
click at [162, 67] on div "SĐT Người Gửi VD: 0371234567 Người gửi Tên người gửi VP gửi * Văn Phòng Đăk Nông" at bounding box center [256, 63] width 436 height 24
click at [93, 96] on input "SĐT Người Nhận" at bounding box center [75, 92] width 70 height 11
click at [137, 159] on div "Transit Pickup Surcharge Ids Transit Deliver Surcharge Ids Transit Deliver Surc…" at bounding box center [246, 129] width 452 height 211
click at [171, 131] on input "text" at bounding box center [184, 130] width 66 height 11
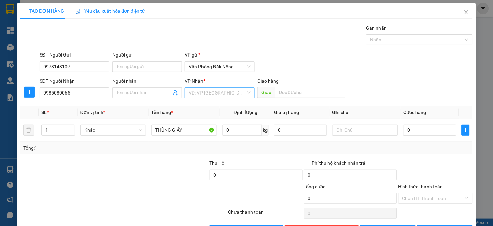
click at [208, 93] on input "search" at bounding box center [217, 93] width 57 height 10
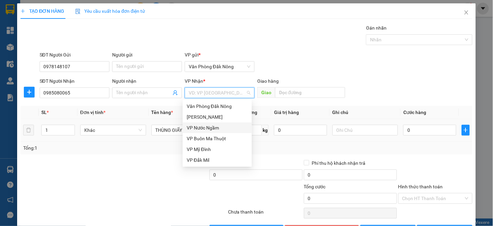
drag, startPoint x: 207, startPoint y: 126, endPoint x: 199, endPoint y: 140, distance: 17.2
click at [208, 126] on div "VP Nước Ngầm" at bounding box center [217, 127] width 61 height 7
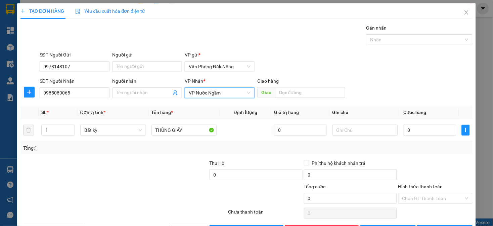
click at [154, 185] on div at bounding box center [190, 195] width 76 height 24
click at [419, 130] on input "0" at bounding box center [429, 130] width 53 height 11
click at [343, 129] on input "text" at bounding box center [366, 130] width 66 height 11
click at [195, 187] on div at bounding box center [190, 195] width 76 height 24
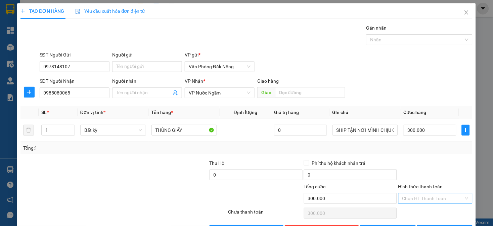
click at [439, 193] on input "Hình thức thanh toán" at bounding box center [432, 198] width 61 height 10
click at [419, 203] on div "Tại văn phòng" at bounding box center [430, 211] width 65 height 7
drag, startPoint x: 434, startPoint y: 207, endPoint x: 112, endPoint y: 100, distance: 339.0
click at [433, 203] on button "[PERSON_NAME] và In" at bounding box center [444, 230] width 55 height 11
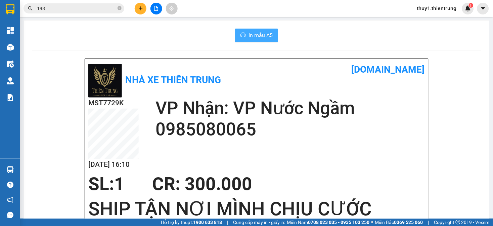
drag, startPoint x: 259, startPoint y: 32, endPoint x: 274, endPoint y: 42, distance: 17.9
click at [259, 32] on span "In mẫu A5" at bounding box center [261, 35] width 24 height 8
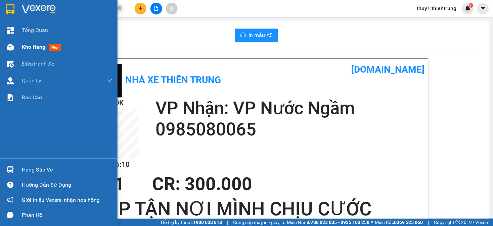
click at [12, 44] on img at bounding box center [10, 47] width 7 height 7
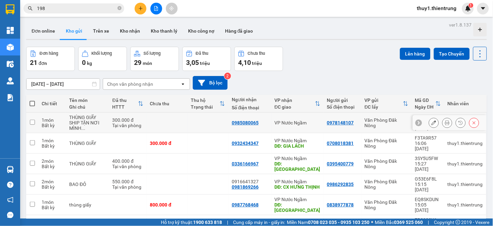
click at [432, 123] on icon at bounding box center [434, 122] width 5 height 5
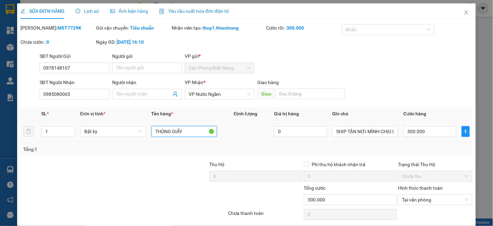
click at [181, 139] on td "THÙNG GIẤY" at bounding box center [184, 131] width 71 height 23
click at [464, 12] on icon "close" at bounding box center [466, 12] width 5 height 5
click at [459, 11] on span "thuy1.thientrung" at bounding box center [437, 8] width 50 height 8
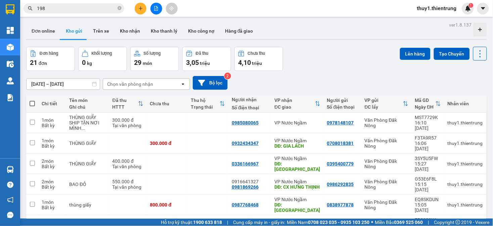
drag, startPoint x: 338, startPoint y: 106, endPoint x: 343, endPoint y: 108, distance: 6.2
click at [343, 108] on div "Số điện thoại" at bounding box center [342, 106] width 31 height 5
drag, startPoint x: 143, startPoint y: 7, endPoint x: 150, endPoint y: 21, distance: 16.2
click at [143, 7] on button at bounding box center [141, 9] width 12 height 12
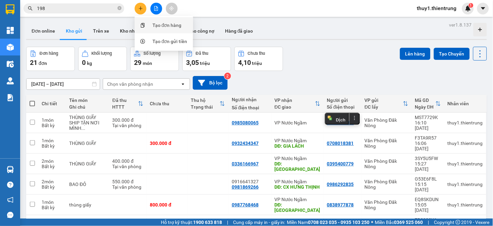
click at [155, 19] on div "Tạo đơn hàng" at bounding box center [164, 25] width 50 height 13
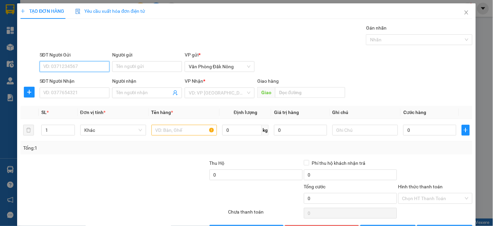
click at [103, 62] on input "SĐT Người Gửi" at bounding box center [75, 66] width 70 height 11
click at [69, 79] on div "0976597777" at bounding box center [73, 79] width 61 height 7
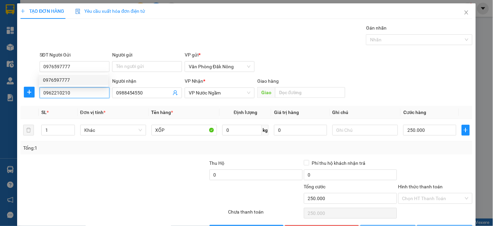
click at [81, 91] on input "0962210210" at bounding box center [75, 92] width 70 height 11
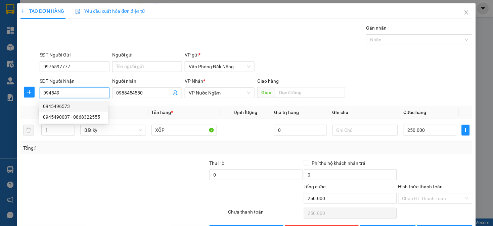
click at [55, 104] on div "0945496573" at bounding box center [73, 105] width 61 height 7
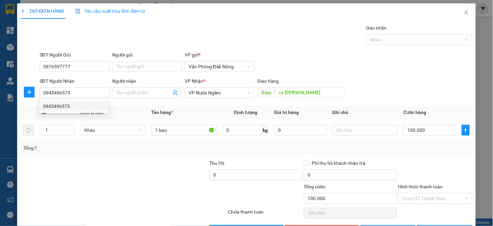
click at [82, 146] on div "Tổng: 1" at bounding box center [106, 147] width 167 height 7
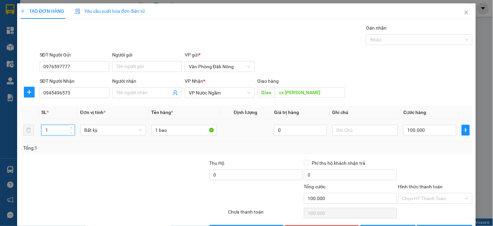
click at [59, 132] on input "1" at bounding box center [58, 130] width 33 height 10
click at [58, 132] on input "1" at bounding box center [58, 130] width 33 height 10
drag, startPoint x: 73, startPoint y: 174, endPoint x: 81, endPoint y: 173, distance: 8.2
click at [73, 175] on div at bounding box center [67, 171] width 94 height 24
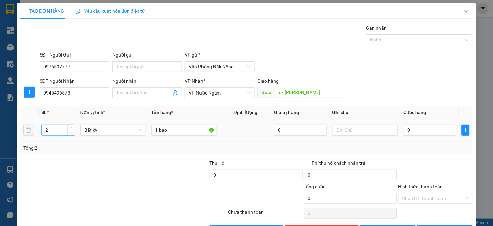
click at [55, 131] on input "2" at bounding box center [58, 130] width 33 height 10
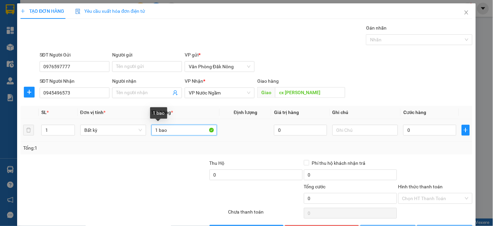
drag, startPoint x: 157, startPoint y: 132, endPoint x: 123, endPoint y: 137, distance: 34.6
click at [122, 137] on tr "1 Bất kỳ 1 bao 0 0" at bounding box center [246, 130] width 452 height 23
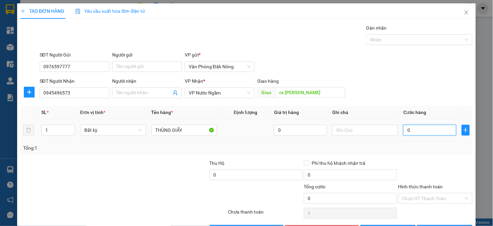
click at [418, 127] on input "0" at bounding box center [429, 130] width 53 height 11
drag, startPoint x: 152, startPoint y: 203, endPoint x: 152, endPoint y: 207, distance: 4.4
click at [152, 203] on div "Transit Pickup Surcharge Ids Transit Deliver Surcharge Ids Transit Deliver Surc…" at bounding box center [246, 129] width 452 height 211
click at [438, 163] on div at bounding box center [436, 171] width 76 height 24
click at [452, 203] on span "[PERSON_NAME] và In" at bounding box center [453, 229] width 47 height 7
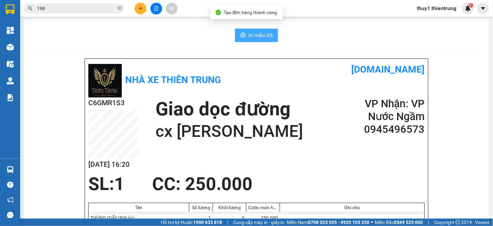
click at [241, 37] on icon "printer" at bounding box center [243, 34] width 5 height 5
drag, startPoint x: 339, startPoint y: 166, endPoint x: 186, endPoint y: 75, distance: 177.9
click at [339, 165] on div "C6GMR1S3 [DATE] 16:21 Giao dọc đường cx hưng thịnh VP Nhận: VP Nước Ngầm 0945…" at bounding box center [256, 135] width 337 height 76
drag, startPoint x: 153, startPoint y: 55, endPoint x: 146, endPoint y: 35, distance: 22.0
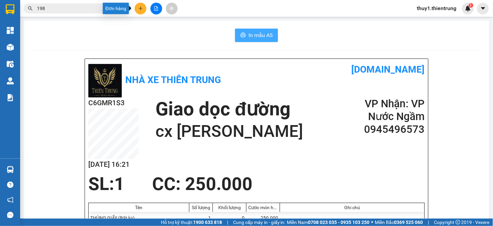
click at [138, 5] on button at bounding box center [141, 9] width 12 height 12
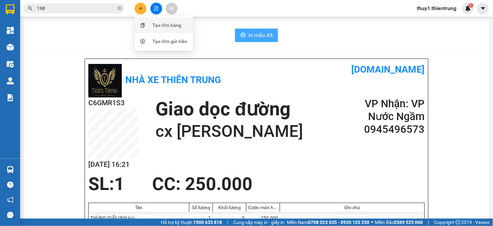
click at [176, 23] on div "Tạo đơn hàng" at bounding box center [167, 24] width 29 height 7
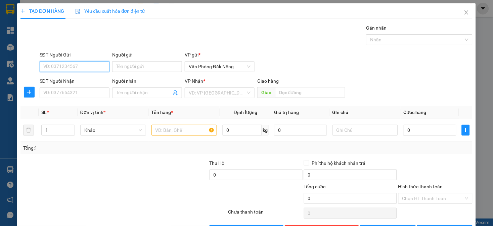
click at [79, 64] on input "SĐT Người Gửi" at bounding box center [75, 66] width 70 height 11
click at [71, 81] on div "0976597777" at bounding box center [73, 79] width 61 height 7
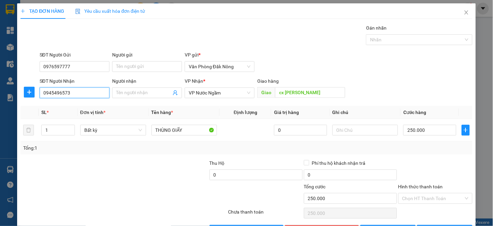
click at [78, 92] on input "0945496573" at bounding box center [75, 92] width 70 height 11
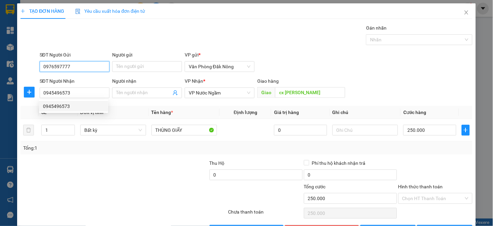
click at [82, 70] on input "0976597777" at bounding box center [75, 66] width 70 height 11
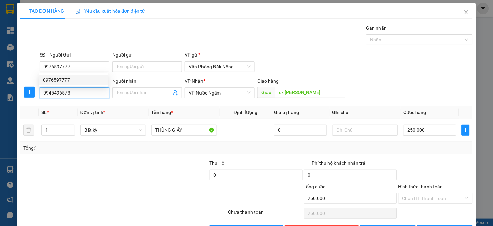
click at [80, 93] on input "0945496573" at bounding box center [75, 92] width 70 height 11
click at [80, 94] on input "0945496573" at bounding box center [75, 92] width 70 height 11
paste input "76597777"
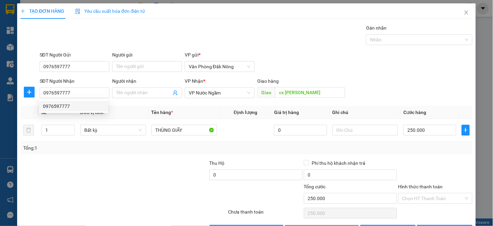
click at [108, 159] on div at bounding box center [67, 171] width 94 height 24
click at [314, 95] on input "cx [PERSON_NAME]" at bounding box center [310, 92] width 70 height 11
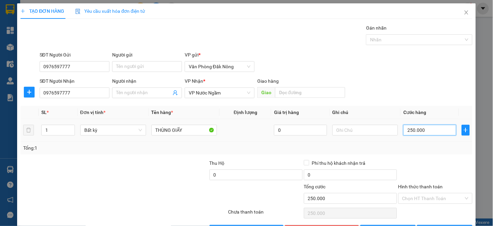
click at [434, 134] on input "250.000" at bounding box center [429, 130] width 53 height 11
click at [299, 92] on input "text" at bounding box center [310, 92] width 70 height 11
click at [160, 182] on div at bounding box center [161, 171] width 94 height 24
click at [444, 159] on div "Transit Pickup Surcharge Ids Transit Deliver Surcharge Ids Transit Deliver Surc…" at bounding box center [246, 129] width 452 height 211
click at [430, 125] on input "200.000" at bounding box center [429, 130] width 53 height 11
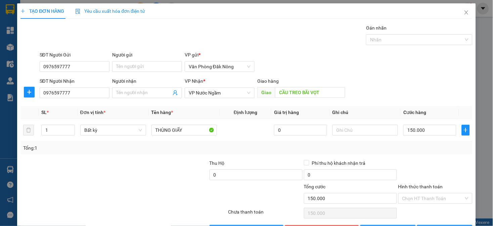
click at [425, 134] on div "Transit Pickup Surcharge Ids Transit Deliver Surcharge Ids Transit Deliver Surc…" at bounding box center [246, 129] width 452 height 211
drag, startPoint x: 270, startPoint y: 28, endPoint x: 220, endPoint y: 1, distance: 56.1
click at [270, 27] on div "Transit Pickup Surcharge Ids Transit Deliver Surcharge Ids Transit Deliver Surc…" at bounding box center [246, 129] width 452 height 211
click at [332, 87] on input "CẦU TREO BÃI VỌT" at bounding box center [310, 92] width 70 height 11
click at [445, 193] on input "Hình thức thanh toán" at bounding box center [432, 198] width 61 height 10
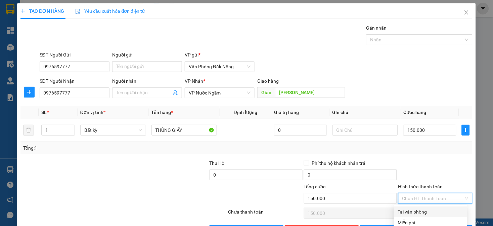
drag, startPoint x: 434, startPoint y: 190, endPoint x: 461, endPoint y: 198, distance: 28.4
click at [434, 203] on div "Tại văn phòng" at bounding box center [430, 211] width 65 height 7
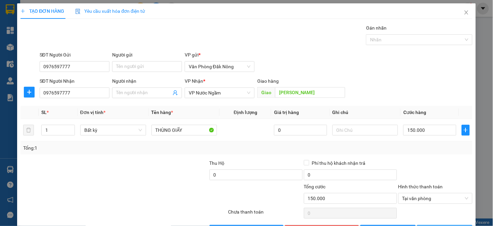
click at [462, 203] on button "[PERSON_NAME] và In" at bounding box center [444, 230] width 55 height 11
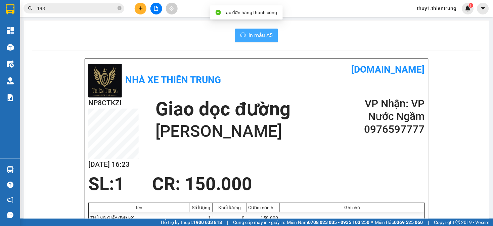
drag, startPoint x: 259, startPoint y: 33, endPoint x: 353, endPoint y: 104, distance: 118.6
click at [259, 34] on span "In mẫu A5" at bounding box center [261, 35] width 24 height 8
click at [314, 119] on div "Giao dọc đường QUỲNH LƯU" at bounding box center [250, 119] width 188 height 45
drag, startPoint x: 87, startPoint y: 41, endPoint x: 34, endPoint y: 38, distance: 53.1
click at [86, 40] on div "In mẫu A5" at bounding box center [256, 35] width 449 height 13
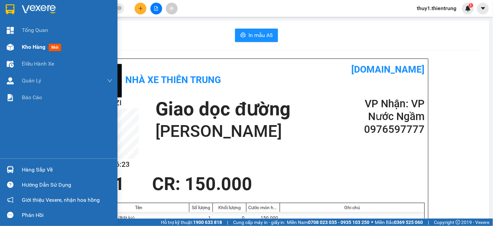
drag, startPoint x: 11, startPoint y: 43, endPoint x: 66, endPoint y: 54, distance: 55.9
click at [12, 44] on img at bounding box center [10, 47] width 7 height 7
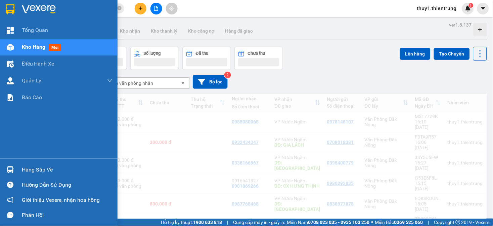
drag, startPoint x: 23, startPoint y: 45, endPoint x: 248, endPoint y: 126, distance: 239.0
click at [24, 45] on span "Kho hàng" at bounding box center [34, 47] width 24 height 6
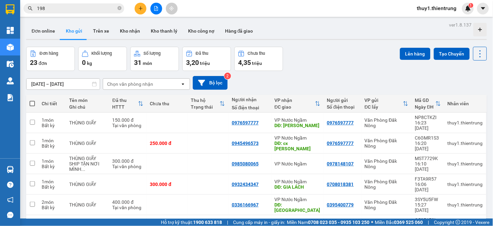
click at [266, 83] on div "[DATE] – [DATE] Press the down arrow key to interact with the calendar and sele…" at bounding box center [256, 83] width 461 height 14
click at [338, 70] on div "Đơn hàng 23 đơn Khối lượng 0 kg Số lượng 31 món Đã thu 3,20 triệu Chưa thu 4,35…" at bounding box center [256, 59] width 461 height 24
drag, startPoint x: 266, startPoint y: 72, endPoint x: 267, endPoint y: 98, distance: 25.9
click at [266, 72] on div "[DATE] – [DATE] Press the down arrow key to interact with the calendar and sele…" at bounding box center [256, 83] width 461 height 24
click at [251, 86] on div "[DATE] – [DATE] Press the down arrow key to interact with the calendar and sele…" at bounding box center [256, 83] width 461 height 14
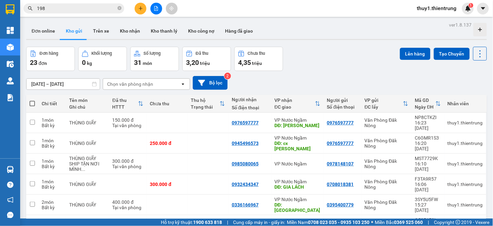
click at [251, 86] on div "[DATE] – [DATE] Press the down arrow key to interact with the calendar and sele…" at bounding box center [256, 83] width 461 height 14
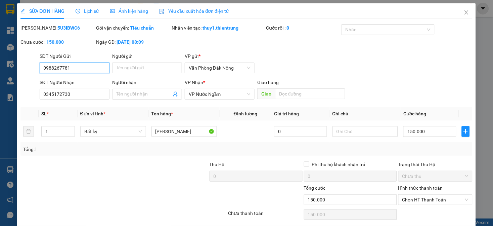
click at [80, 71] on input "0988267781" at bounding box center [75, 67] width 70 height 11
click at [131, 68] on input "Người gửi" at bounding box center [147, 67] width 70 height 11
paste input "0988267781"
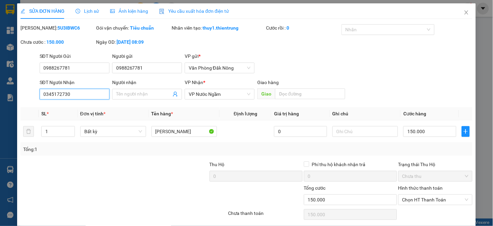
click at [89, 98] on input "0345172730" at bounding box center [75, 94] width 70 height 11
click at [84, 68] on input "0988267781" at bounding box center [75, 67] width 70 height 11
paste input "345172730"
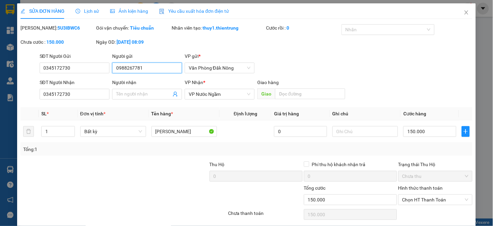
click at [150, 70] on input "0988267781" at bounding box center [147, 67] width 70 height 11
click at [86, 97] on input "0345172730" at bounding box center [75, 94] width 70 height 11
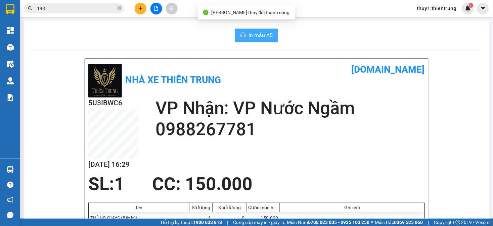
drag, startPoint x: 265, startPoint y: 40, endPoint x: 331, endPoint y: 133, distance: 114.1
click at [265, 42] on button "In mẫu A5" at bounding box center [256, 35] width 43 height 13
